Goal: Task Accomplishment & Management: Use online tool/utility

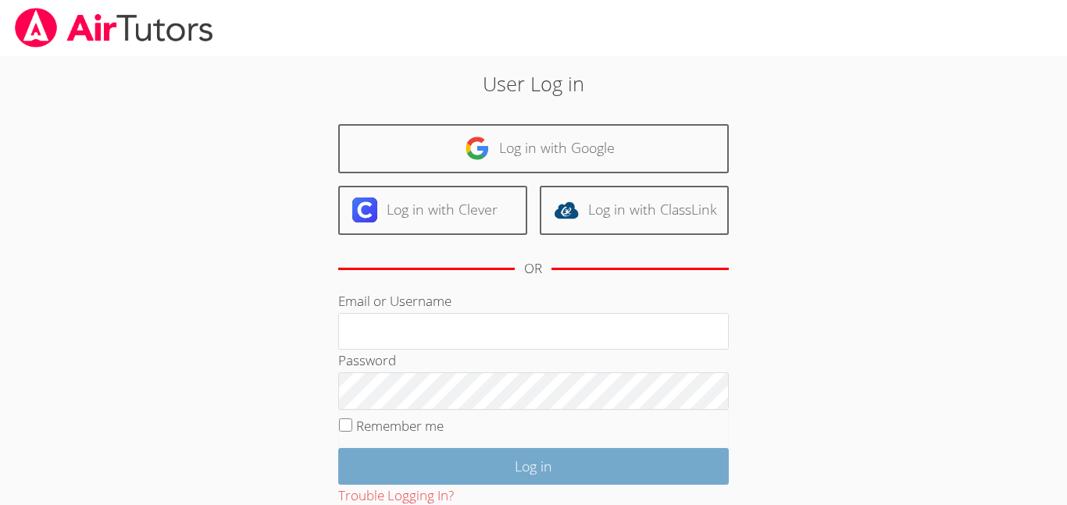
type input "eyalisrael"
click at [597, 456] on input "Log in" at bounding box center [533, 466] width 390 height 37
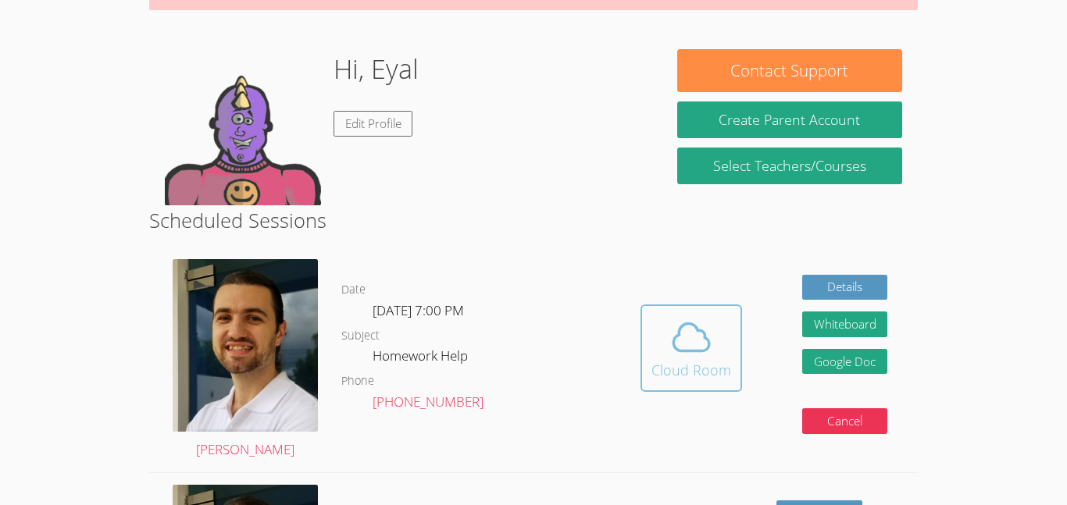
scroll to position [201, 0]
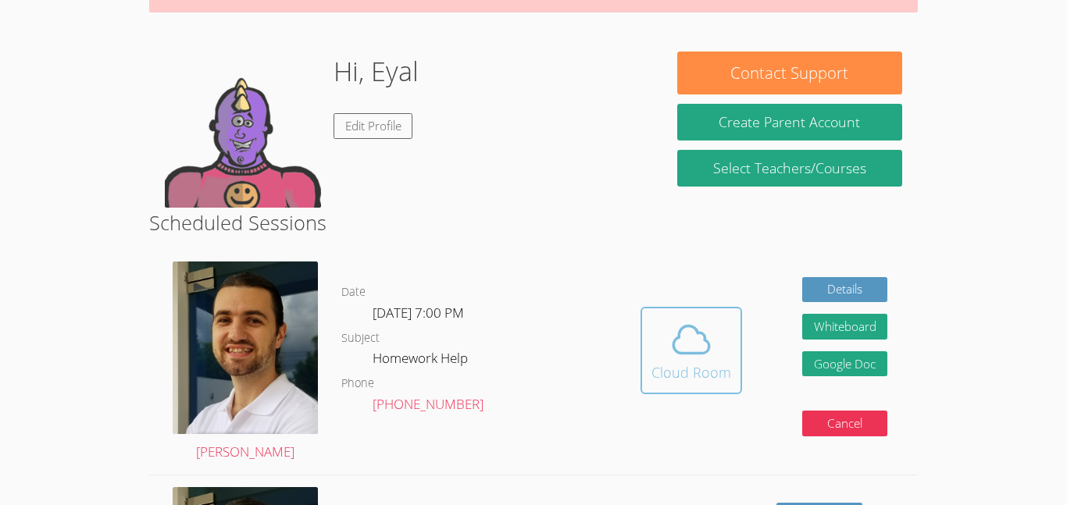
click at [649, 381] on button "Cloud Room" at bounding box center [691, 350] width 102 height 87
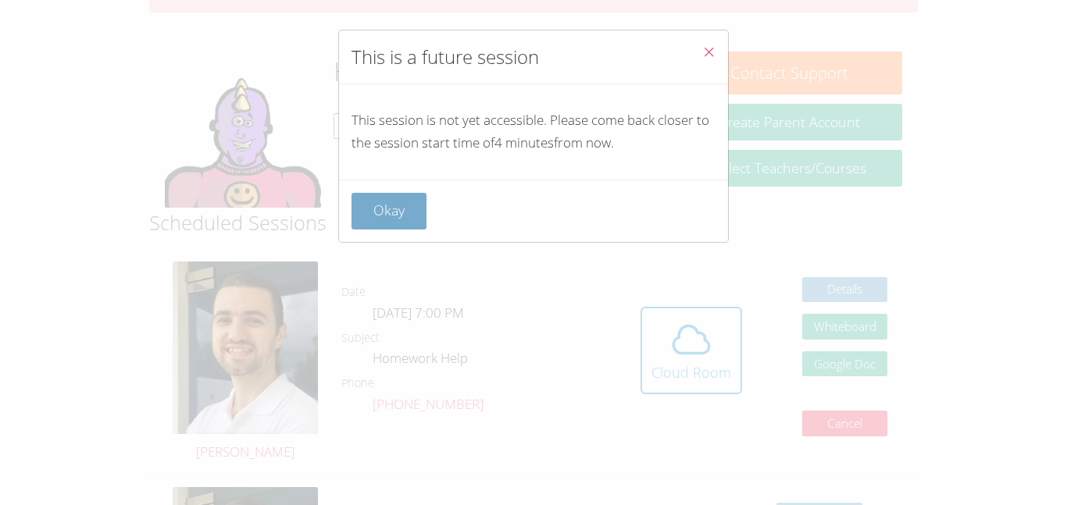
click at [359, 205] on button "Okay" at bounding box center [388, 211] width 75 height 37
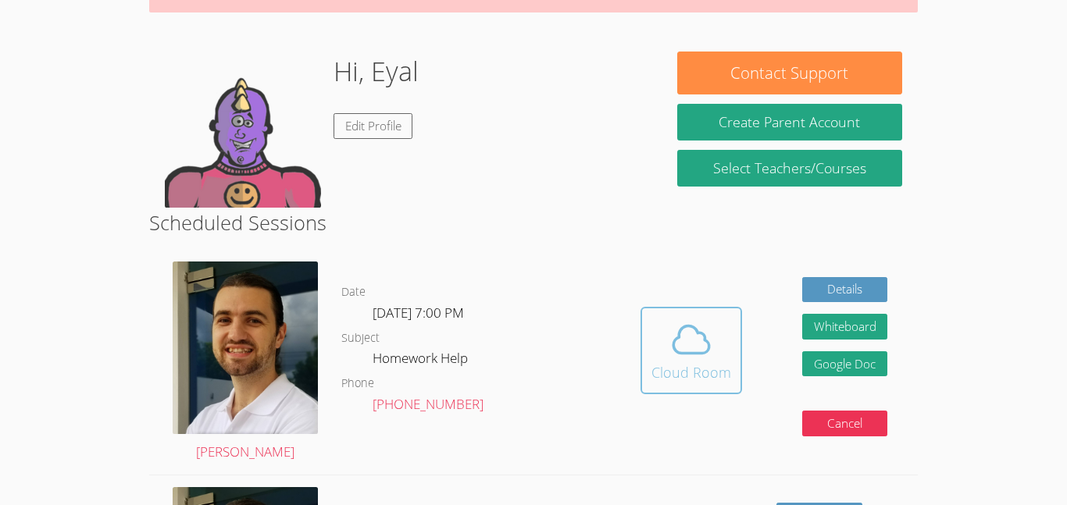
click at [722, 358] on span at bounding box center [691, 340] width 80 height 44
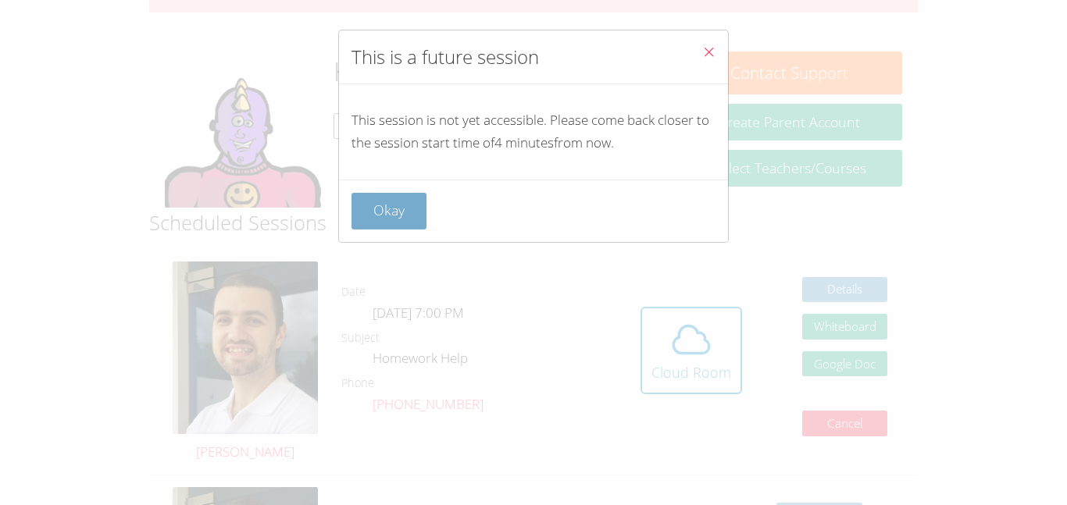
click at [375, 219] on button "Okay" at bounding box center [388, 211] width 75 height 37
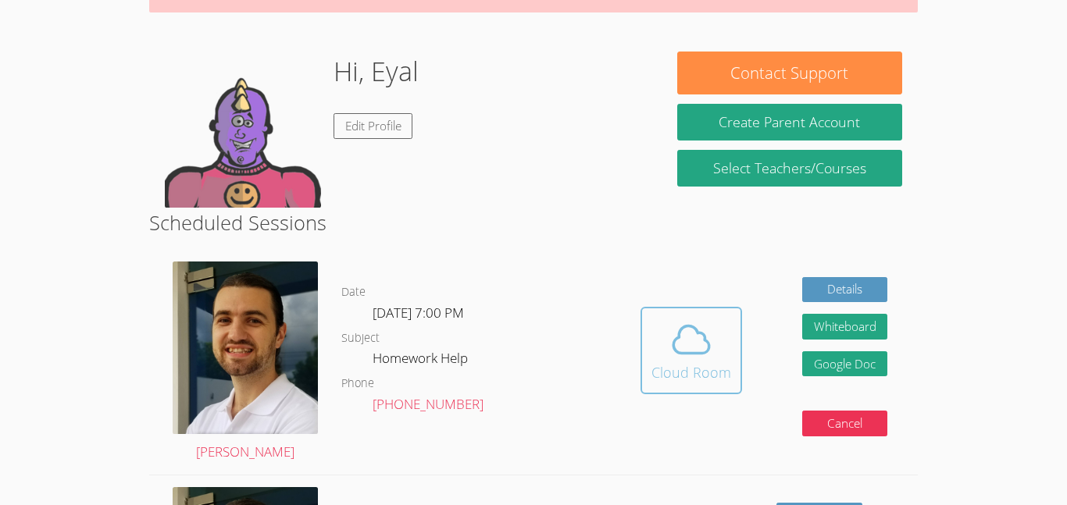
click at [670, 358] on icon at bounding box center [691, 340] width 44 height 44
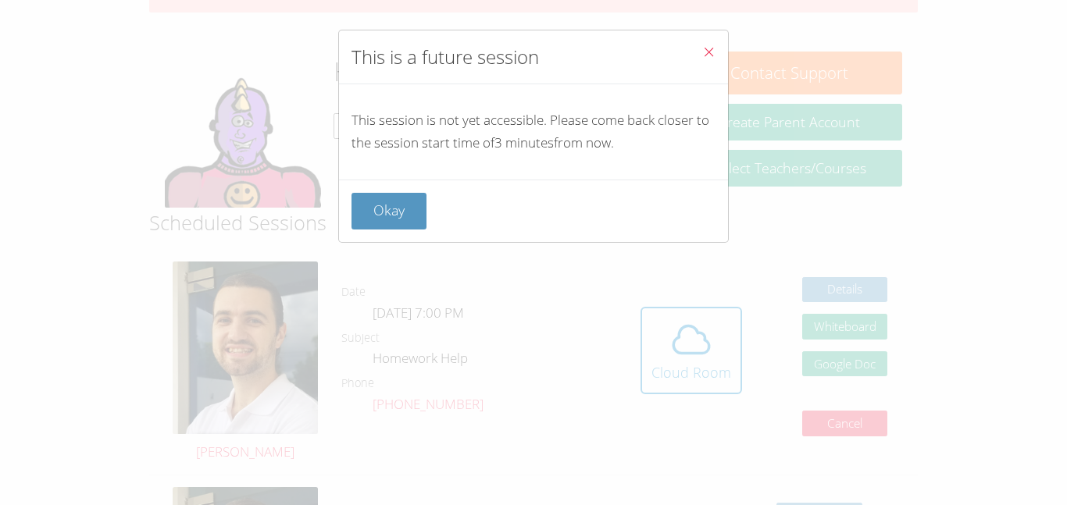
click at [430, 201] on div "Okay" at bounding box center [533, 211] width 364 height 37
click at [425, 203] on button "Okay" at bounding box center [388, 211] width 75 height 37
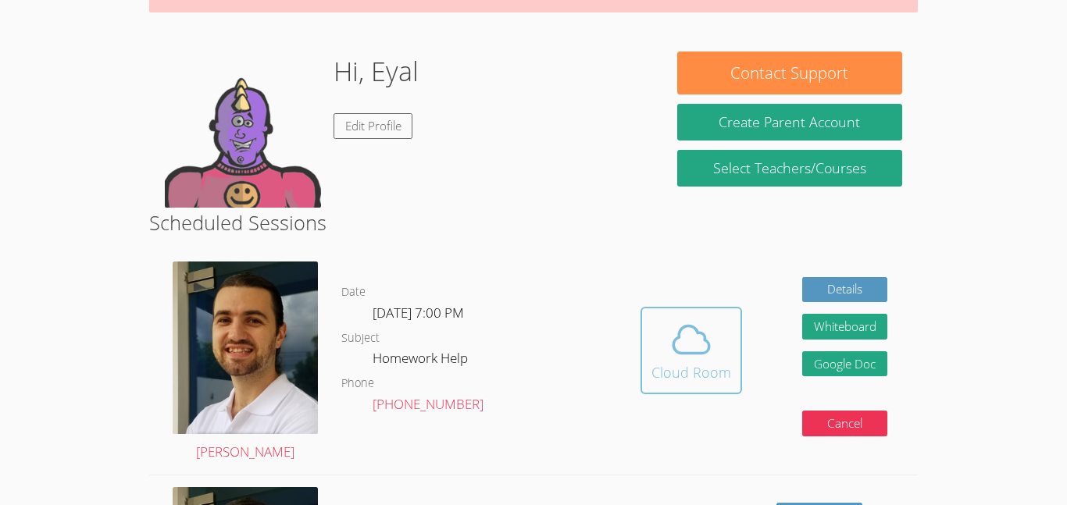
click at [658, 326] on span at bounding box center [691, 340] width 80 height 44
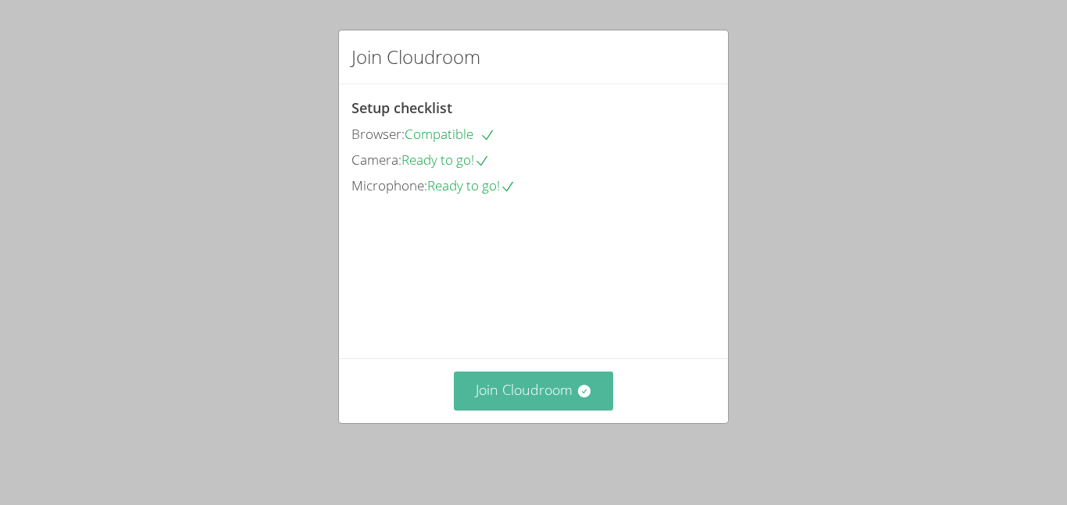
click at [579, 397] on icon at bounding box center [583, 391] width 12 height 12
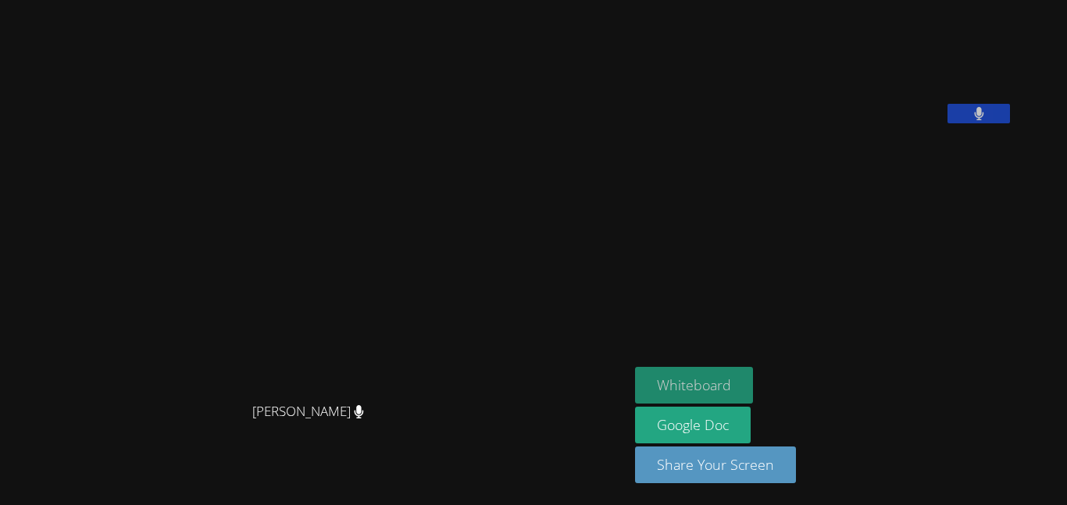
click at [753, 372] on button "Whiteboard" at bounding box center [694, 385] width 118 height 37
click at [1010, 123] on button at bounding box center [978, 114] width 62 height 20
click at [987, 120] on icon at bounding box center [979, 113] width 16 height 13
click at [947, 104] on button at bounding box center [978, 114] width 62 height 20
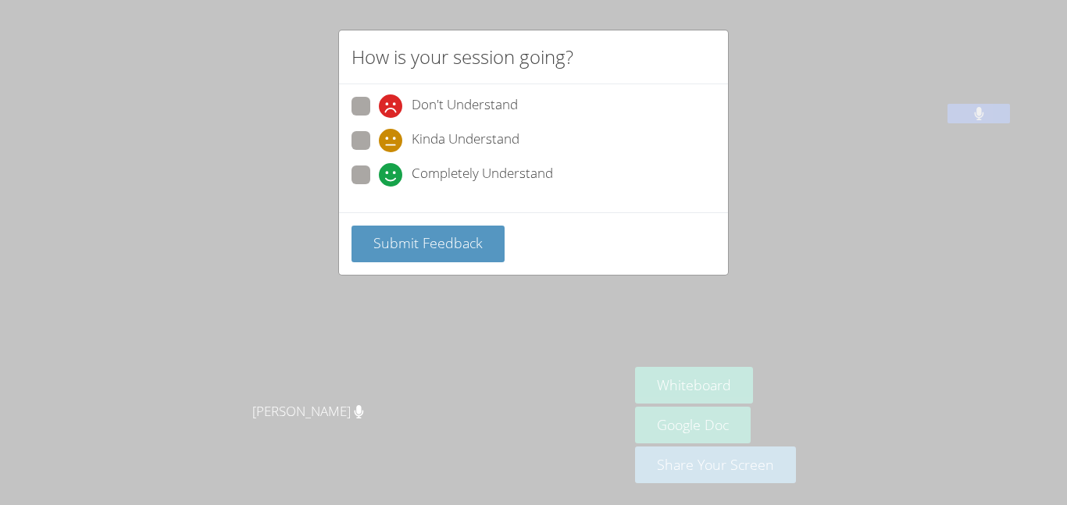
click at [379, 187] on span at bounding box center [379, 187] width 0 height 0
click at [379, 176] on input "Completely Understand" at bounding box center [385, 172] width 13 height 13
radio input "true"
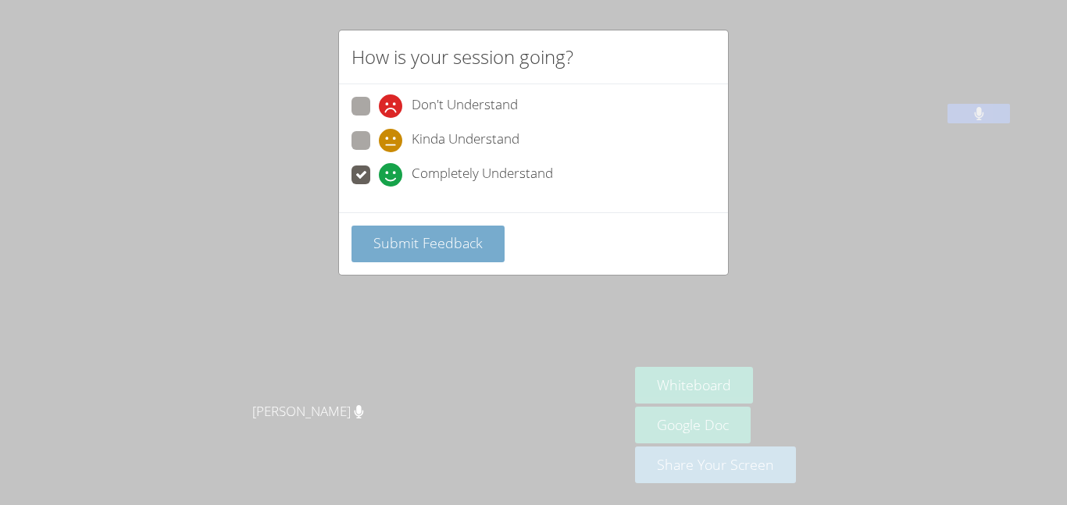
click at [401, 244] on span "Submit Feedback" at bounding box center [427, 242] width 109 height 19
